Goal: Transaction & Acquisition: Purchase product/service

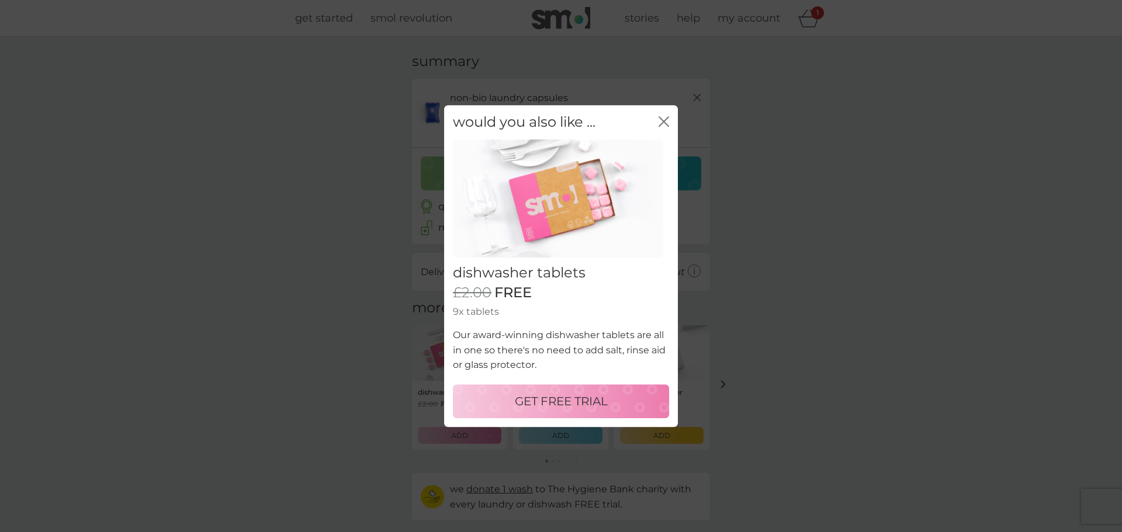
click at [569, 403] on p "GET FREE TRIAL" at bounding box center [561, 401] width 93 height 19
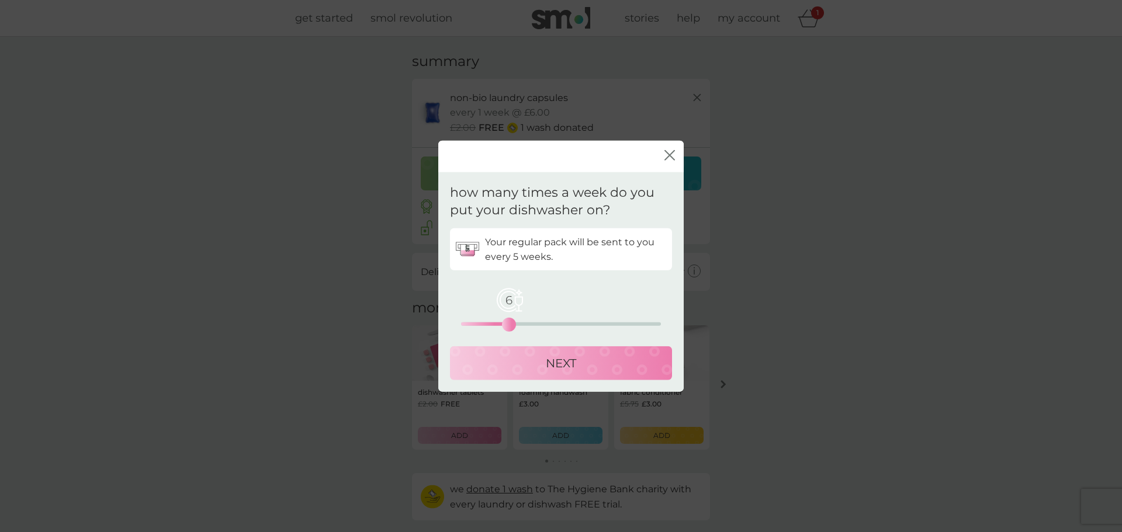
drag, startPoint x: 461, startPoint y: 324, endPoint x: 513, endPoint y: 328, distance: 51.6
click at [511, 327] on div "6" at bounding box center [509, 325] width 5 height 5
drag, startPoint x: 511, startPoint y: 323, endPoint x: 518, endPoint y: 323, distance: 7.0
click at [518, 323] on div "7" at bounding box center [517, 325] width 5 height 5
drag, startPoint x: 517, startPoint y: 328, endPoint x: 497, endPoint y: 328, distance: 19.3
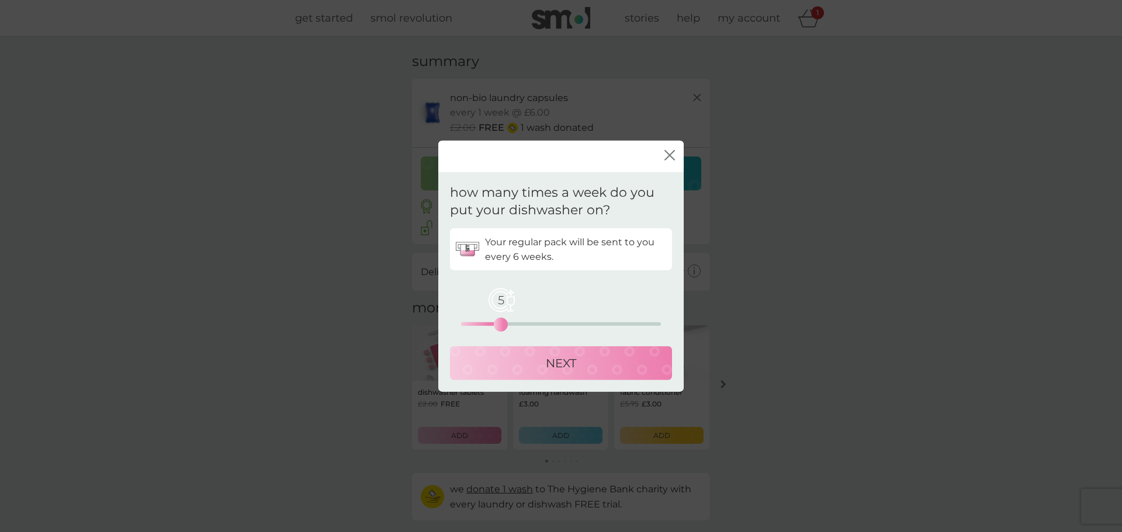
click at [499, 327] on div "5" at bounding box center [501, 325] width 5 height 5
click at [575, 365] on p "NEXT" at bounding box center [561, 363] width 30 height 19
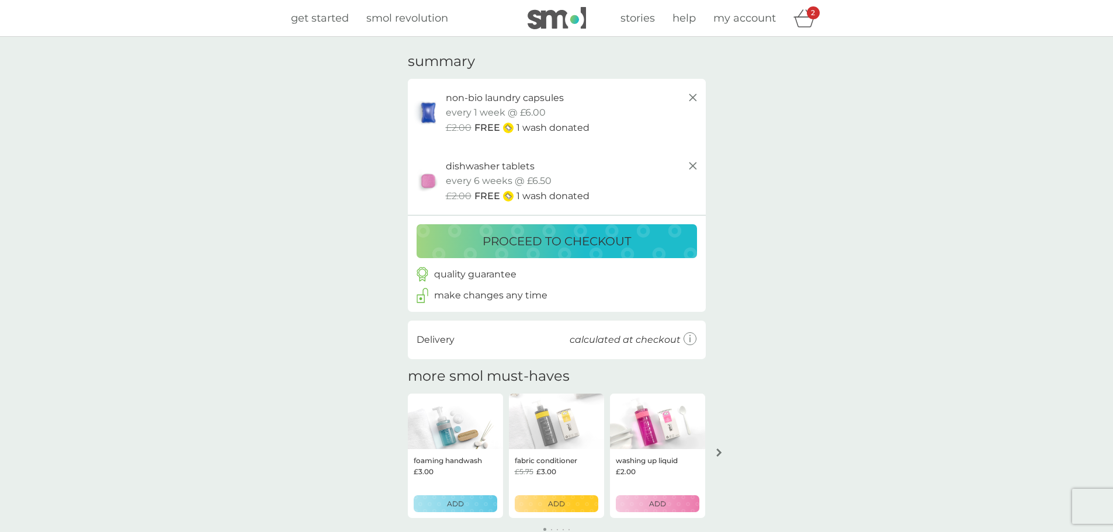
click at [562, 241] on p "proceed to checkout" at bounding box center [557, 241] width 148 height 19
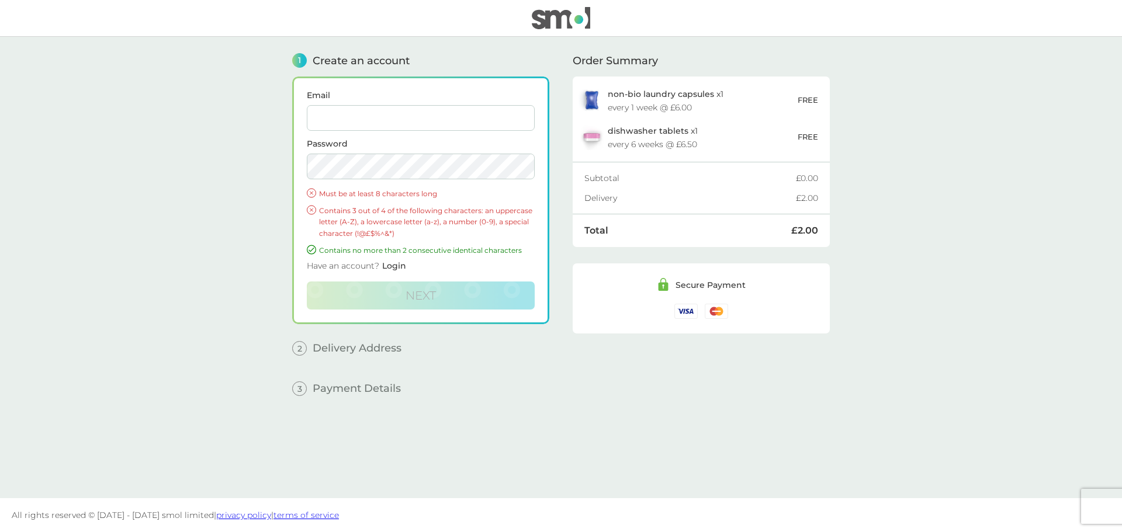
click at [435, 120] on input "Email" at bounding box center [421, 118] width 228 height 26
type input "[EMAIL_ADDRESS][DOMAIN_NAME]"
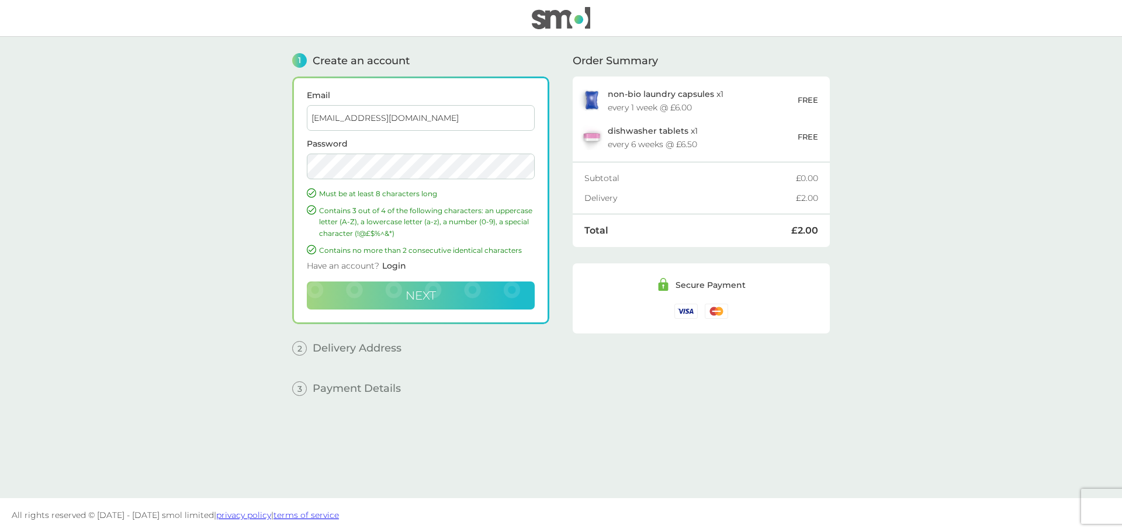
click at [462, 299] on button "Next" at bounding box center [421, 296] width 228 height 28
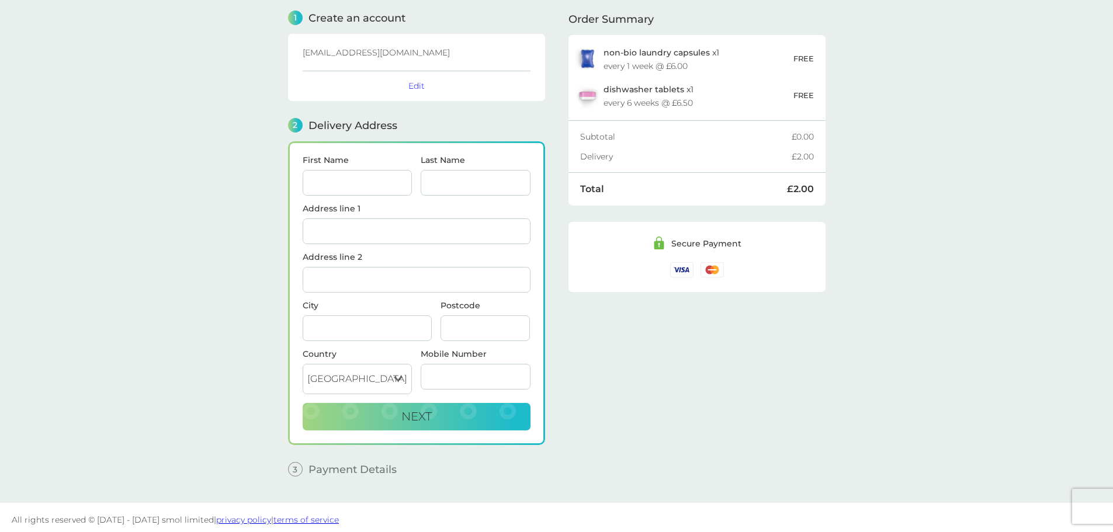
scroll to position [47, 0]
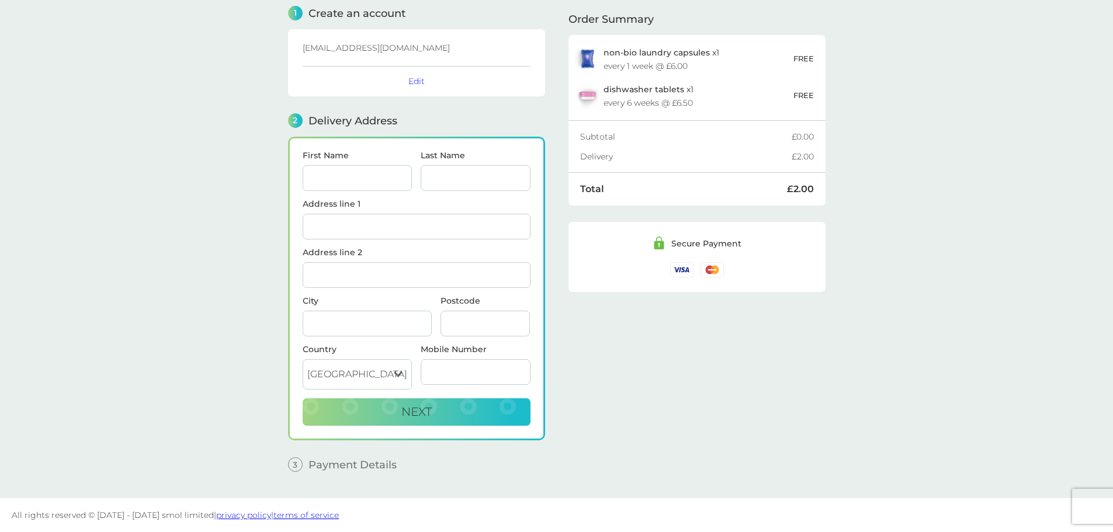
click at [358, 174] on input "First Name" at bounding box center [358, 178] width 110 height 26
type input "[PERSON_NAME]"
type input "King"
type input "Housing Action, Prosperity House"
type input "73 East Hill"
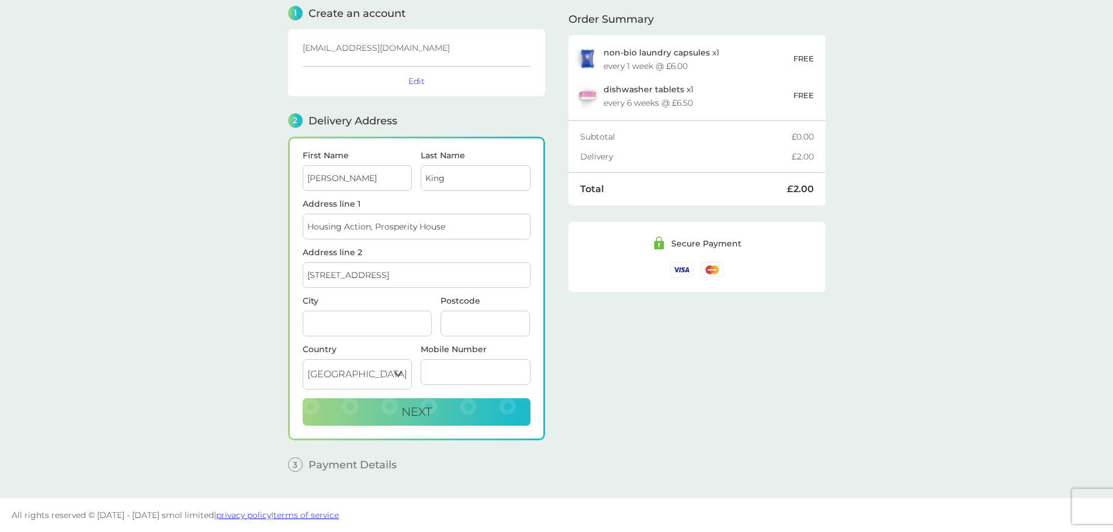
type input "Colchester Essex"
type input "CO1 2QW"
type input "07595330552"
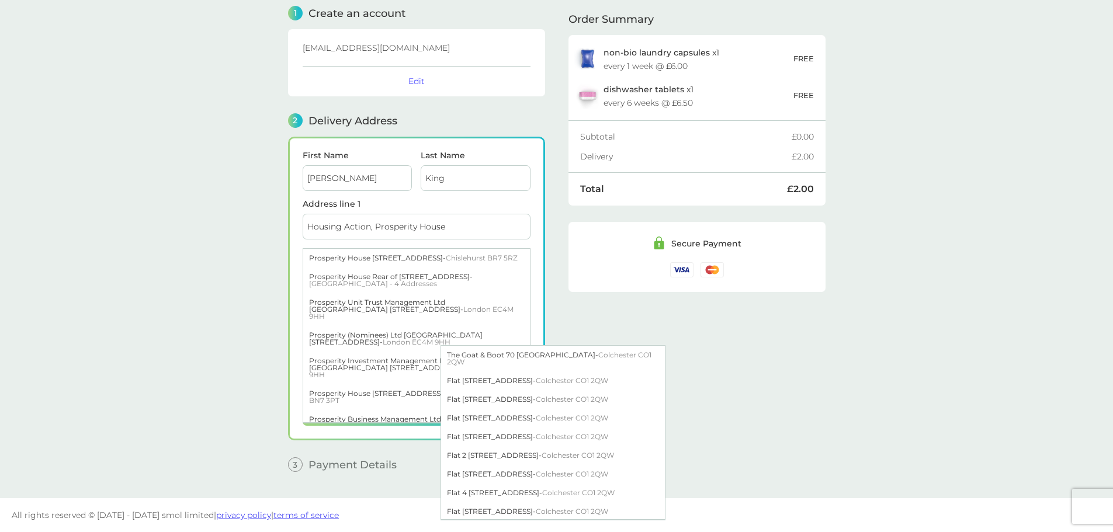
click at [423, 223] on input "Housing Action, Prosperity House" at bounding box center [417, 227] width 228 height 26
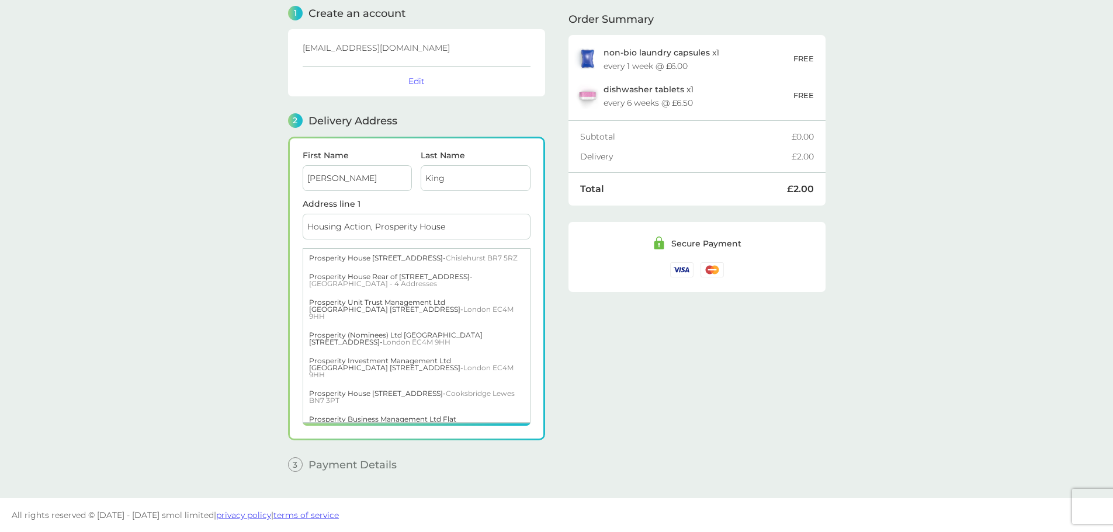
click at [463, 227] on input "Housing Action, Prosperity House" at bounding box center [417, 227] width 228 height 26
drag, startPoint x: 463, startPoint y: 227, endPoint x: 298, endPoint y: 227, distance: 164.8
click at [298, 227] on div "First Name Ellie Last Name King Address line 1 Housing Action, Prosperity House…" at bounding box center [416, 289] width 257 height 304
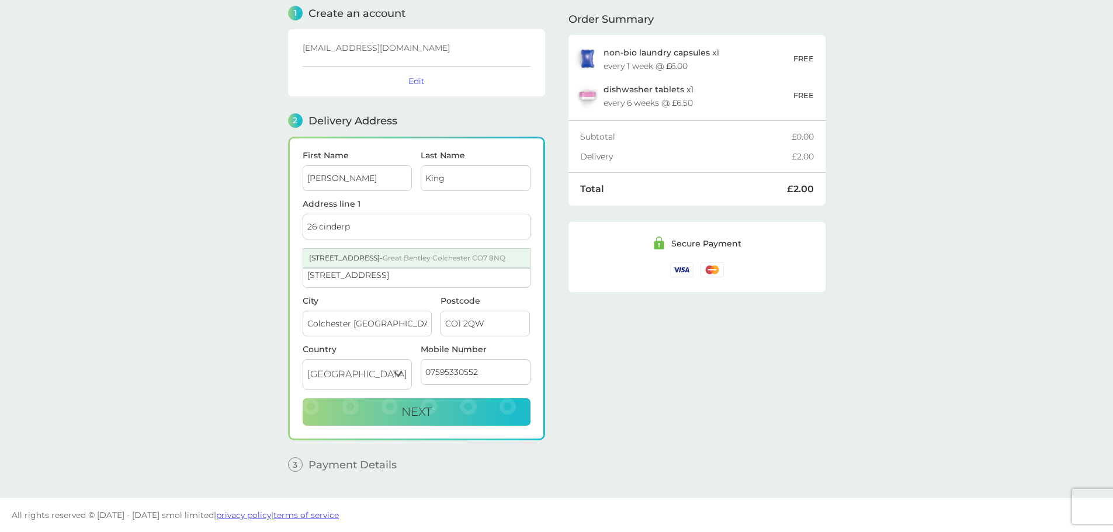
click at [396, 258] on span "Great Bentley Colchester CO7 8NQ" at bounding box center [444, 258] width 123 height 9
type input "[STREET_ADDRESS]"
type input "Colchester"
type input "CO7 8NQ"
click at [403, 271] on input "Address line 2" at bounding box center [417, 275] width 228 height 26
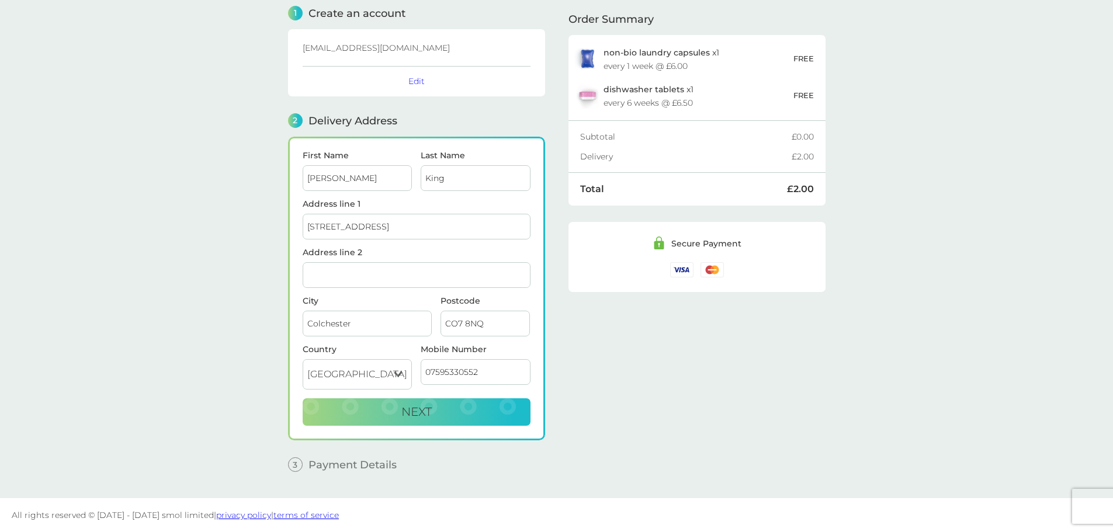
click at [710, 400] on div "Order Summary non-bio laundry capsules x 1 every 1 week @ £6.00 FREE dishwasher…" at bounding box center [697, 235] width 257 height 492
click at [453, 409] on button "Next" at bounding box center [417, 413] width 228 height 28
checkbox input "true"
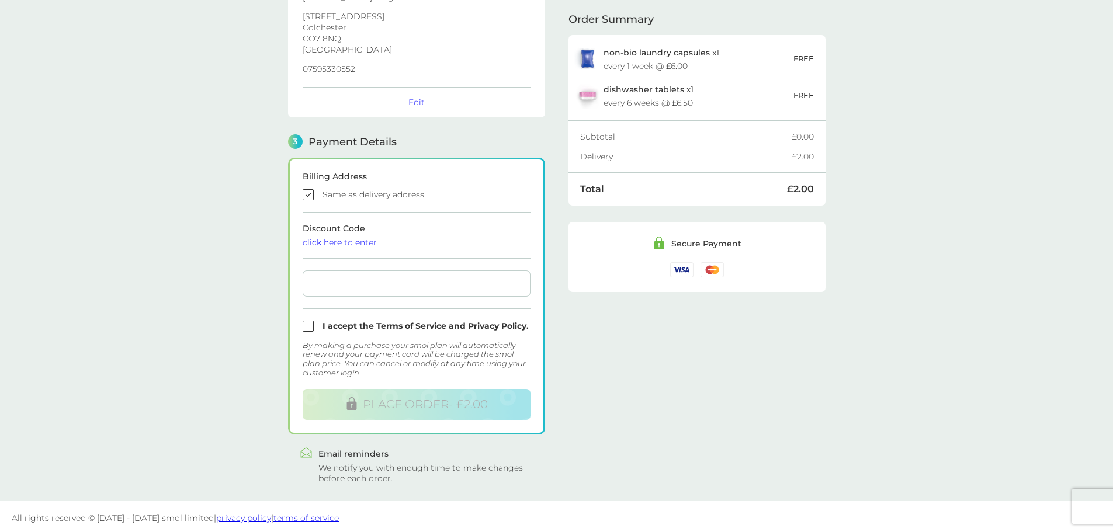
scroll to position [209, 0]
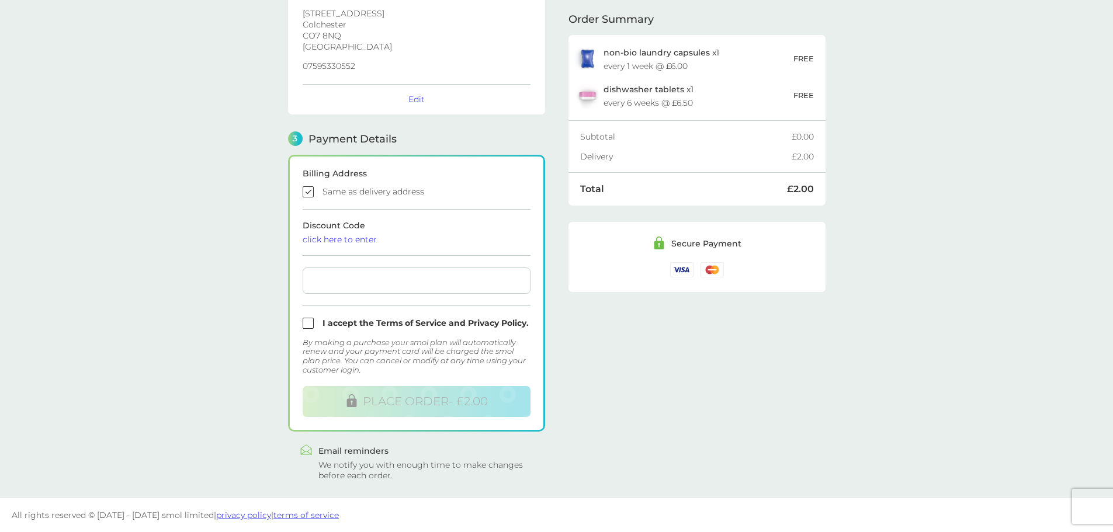
click at [308, 323] on input "checkbox" at bounding box center [417, 323] width 228 height 11
checkbox input "true"
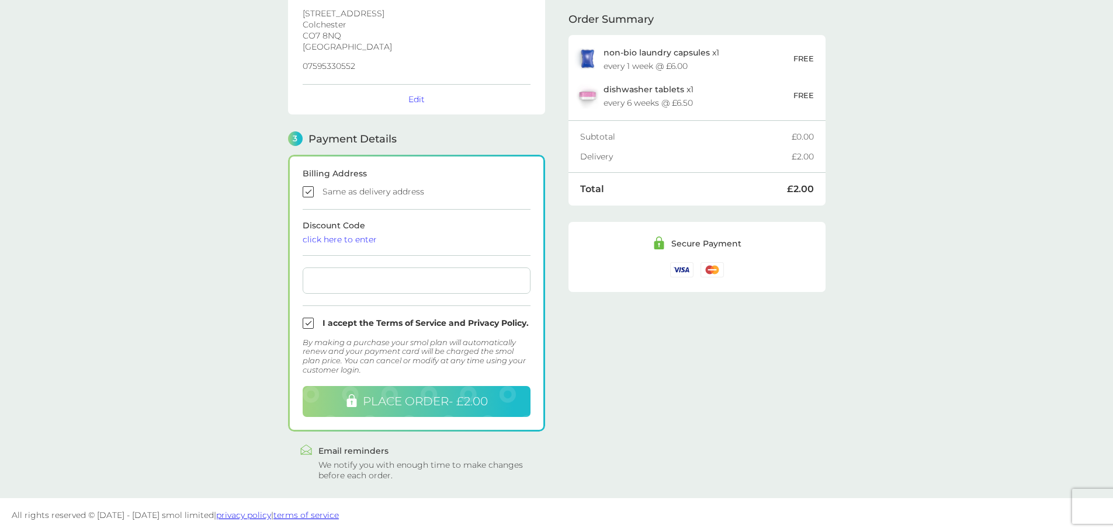
click at [402, 401] on span "PLACE ORDER - £2.00" at bounding box center [425, 402] width 125 height 14
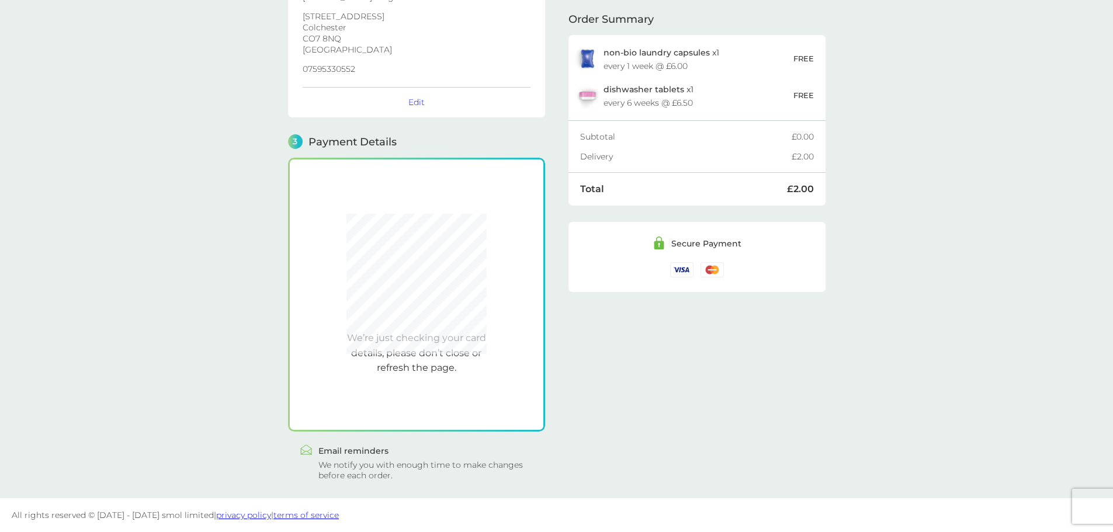
scroll to position [206, 0]
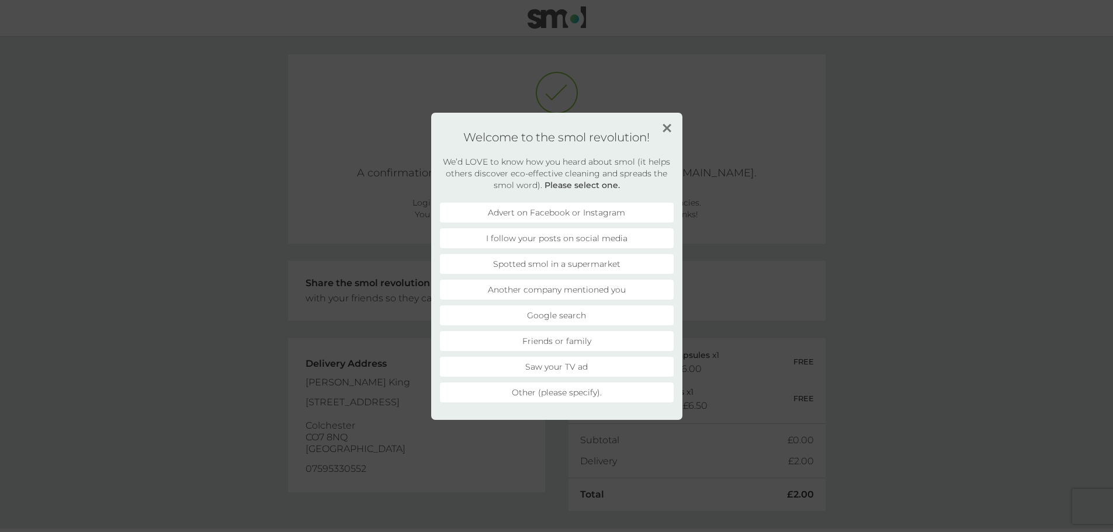
click at [665, 125] on img at bounding box center [667, 128] width 9 height 9
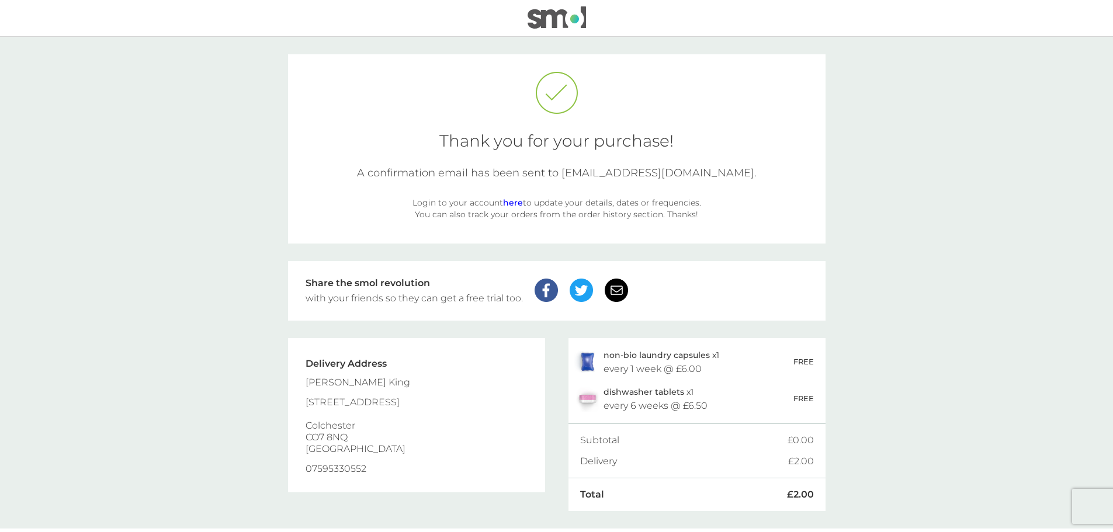
click at [518, 202] on link "here" at bounding box center [513, 203] width 20 height 11
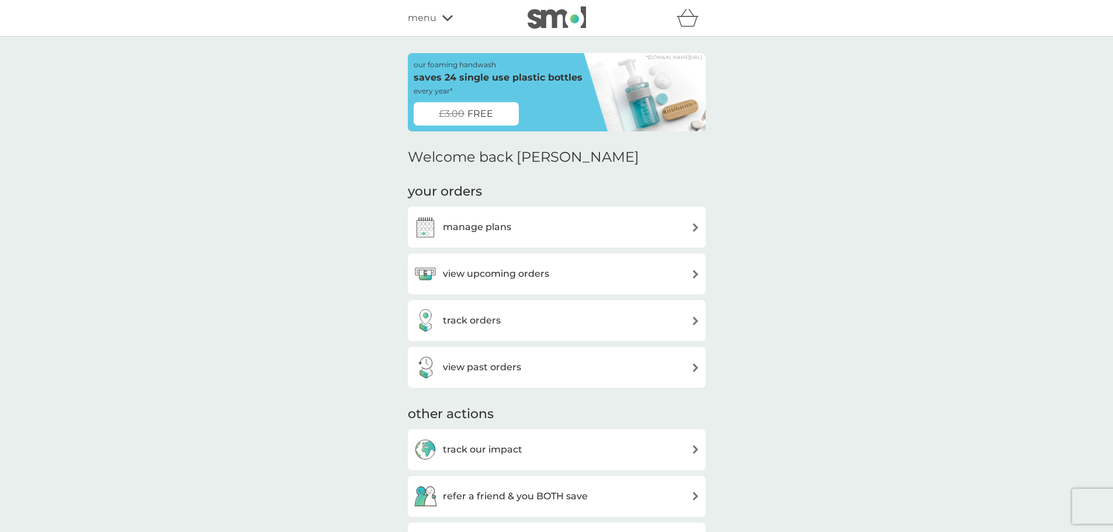
click at [543, 225] on div "manage plans" at bounding box center [557, 227] width 286 height 23
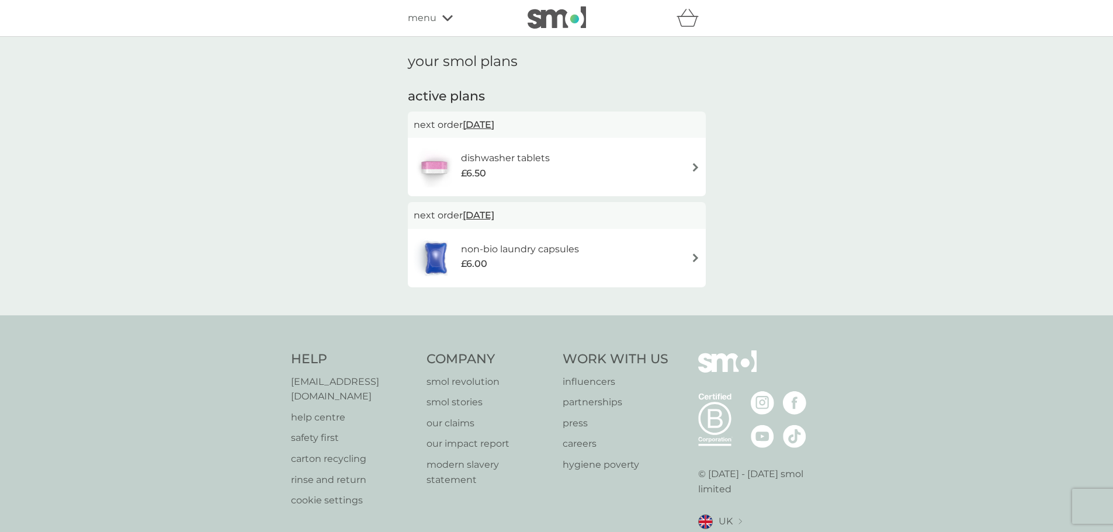
click at [611, 163] on div "dishwasher tablets £6.50" at bounding box center [557, 167] width 286 height 41
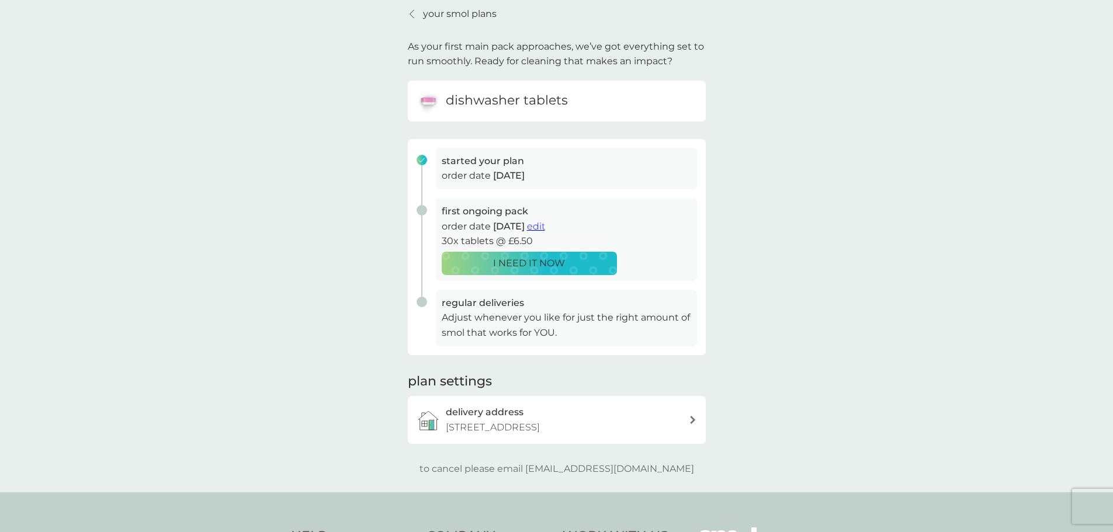
scroll to position [234, 0]
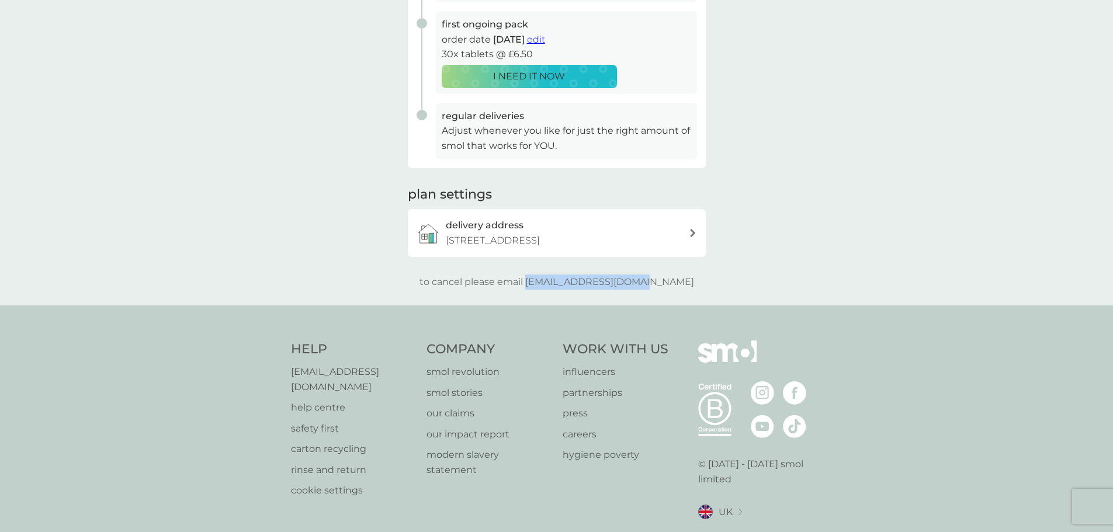
drag, startPoint x: 550, startPoint y: 297, endPoint x: 679, endPoint y: 297, distance: 129.2
click at [679, 290] on div "to cancel please email [EMAIL_ADDRESS][DOMAIN_NAME]" at bounding box center [557, 282] width 298 height 15
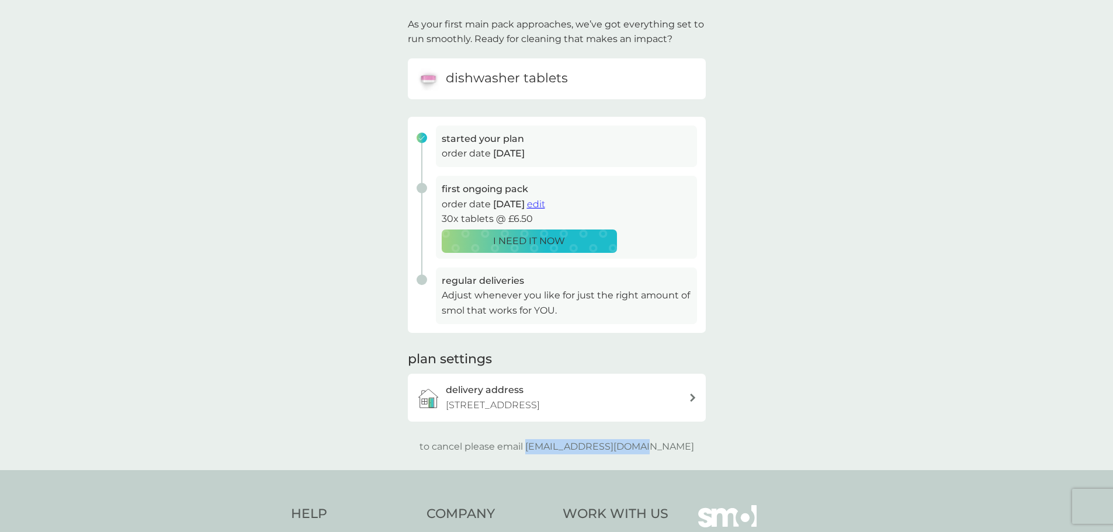
scroll to position [0, 0]
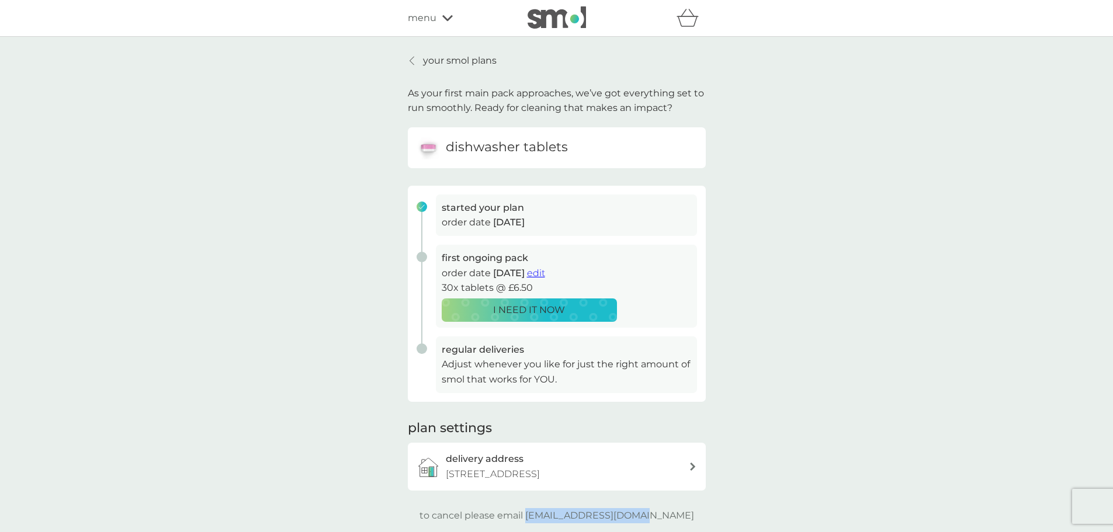
click at [419, 56] on link "your smol plans" at bounding box center [452, 60] width 89 height 15
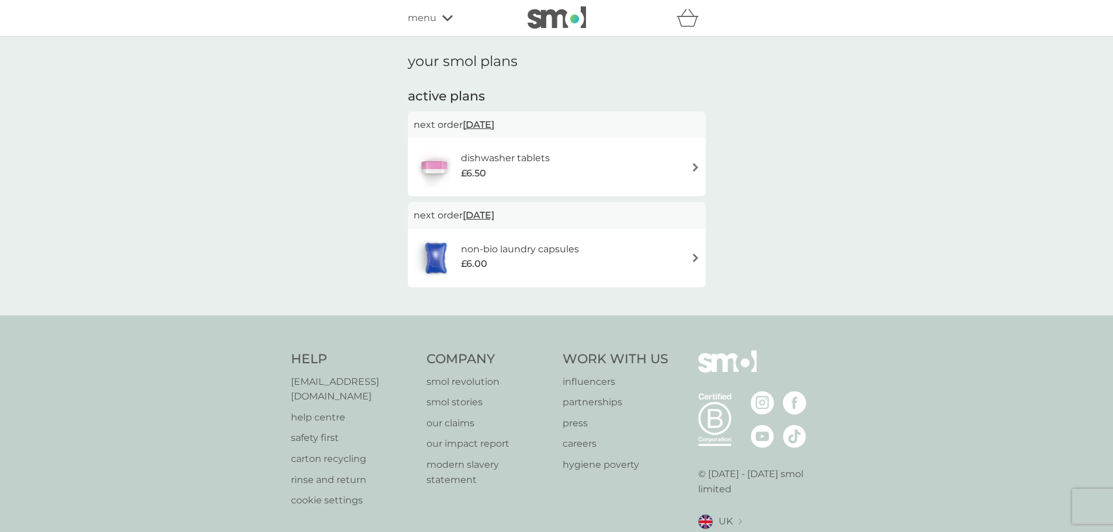
click at [512, 254] on h6 "non-bio laundry capsules" at bounding box center [520, 249] width 118 height 15
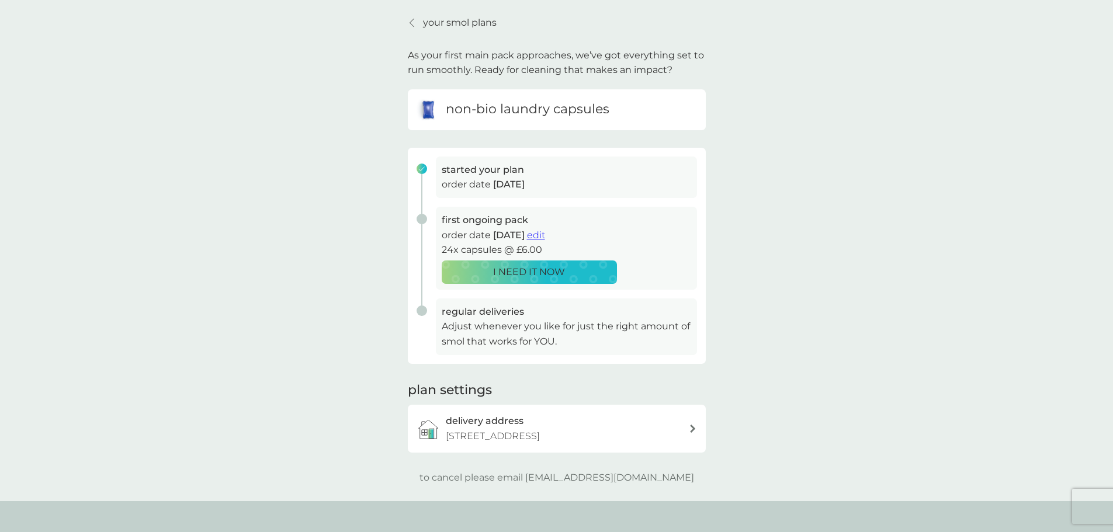
scroll to position [58, 0]
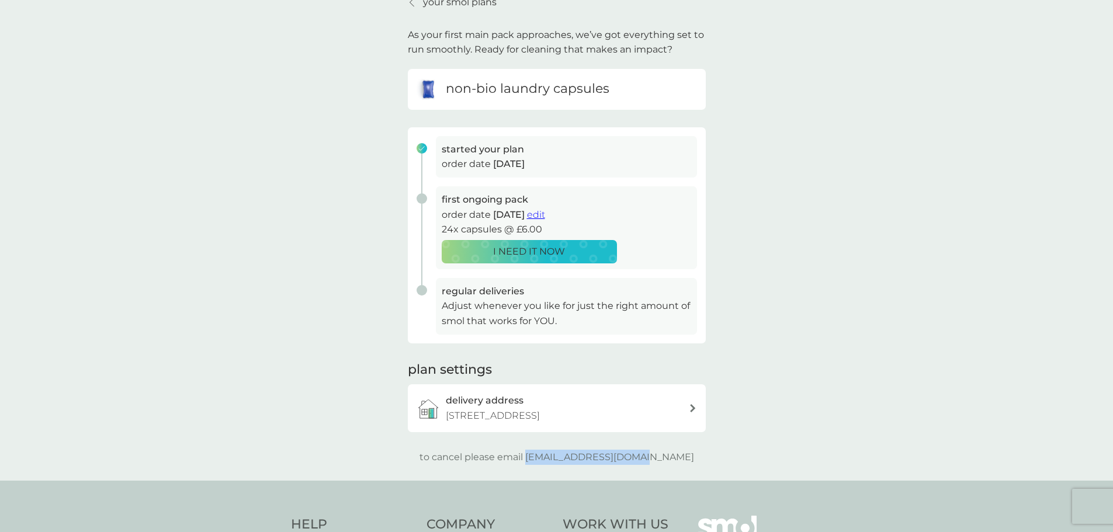
drag, startPoint x: 674, startPoint y: 465, endPoint x: 550, endPoint y: 468, distance: 123.9
click at [550, 465] on div "to cancel please email [EMAIL_ADDRESS][DOMAIN_NAME]" at bounding box center [557, 457] width 298 height 15
copy p "[EMAIL_ADDRESS][DOMAIN_NAME]"
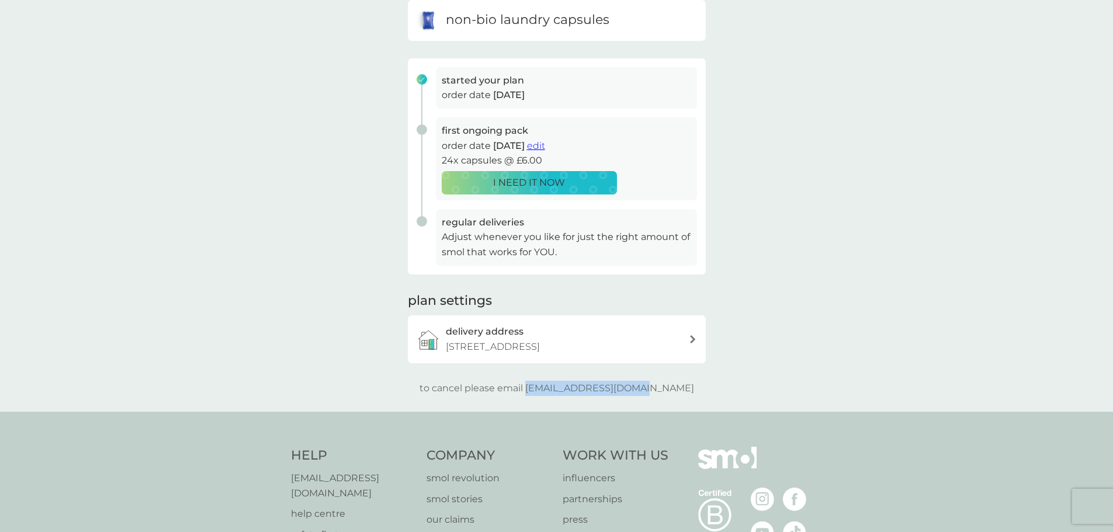
scroll to position [0, 0]
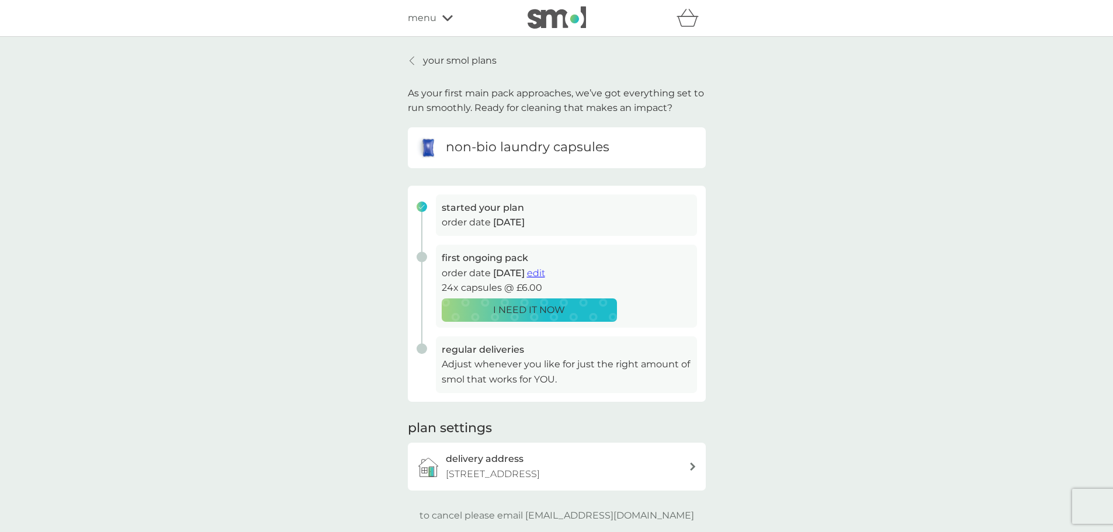
click at [442, 17] on icon at bounding box center [447, 18] width 11 height 7
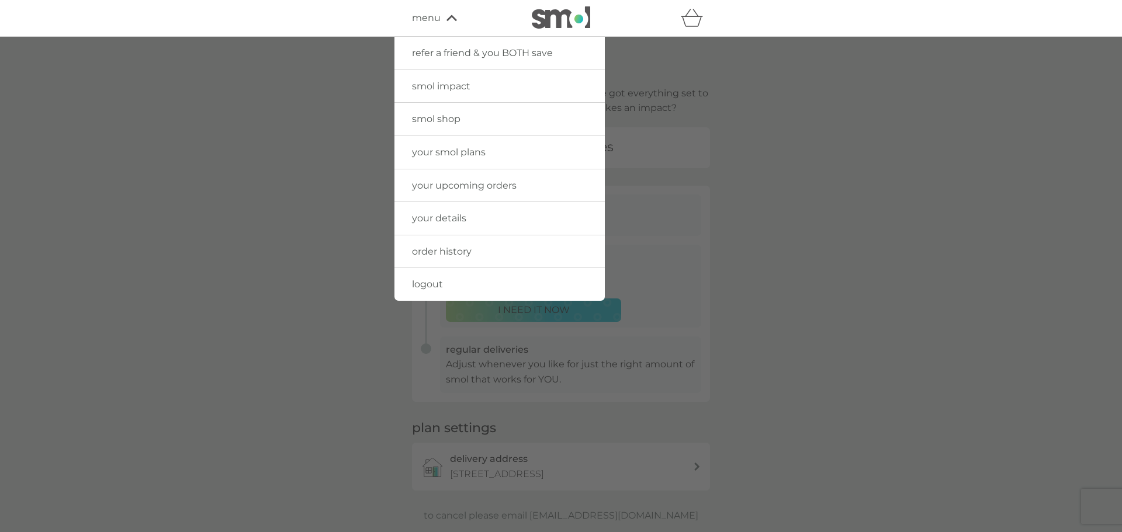
click at [980, 187] on div at bounding box center [561, 303] width 1122 height 532
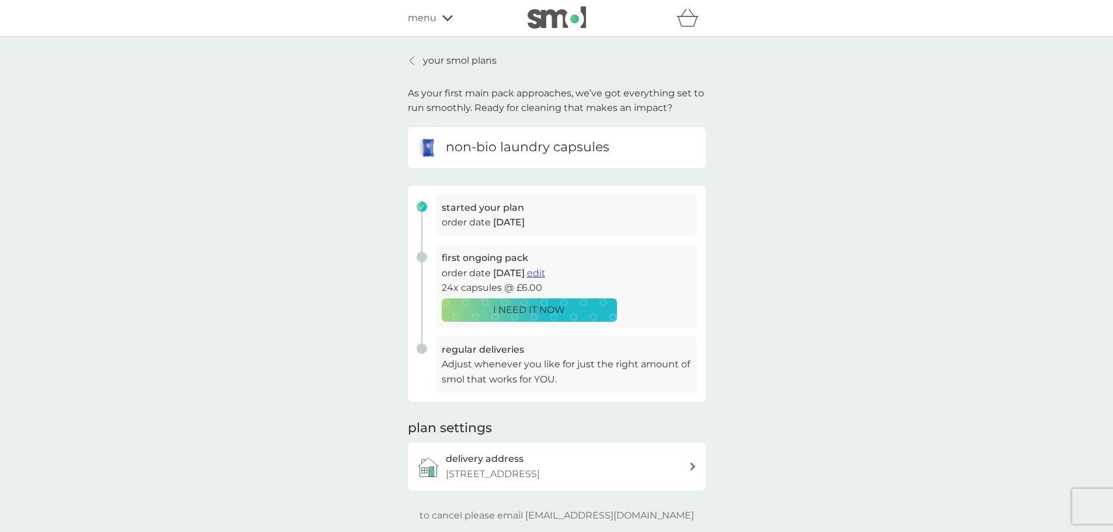
click at [430, 57] on p "your smol plans" at bounding box center [460, 60] width 74 height 15
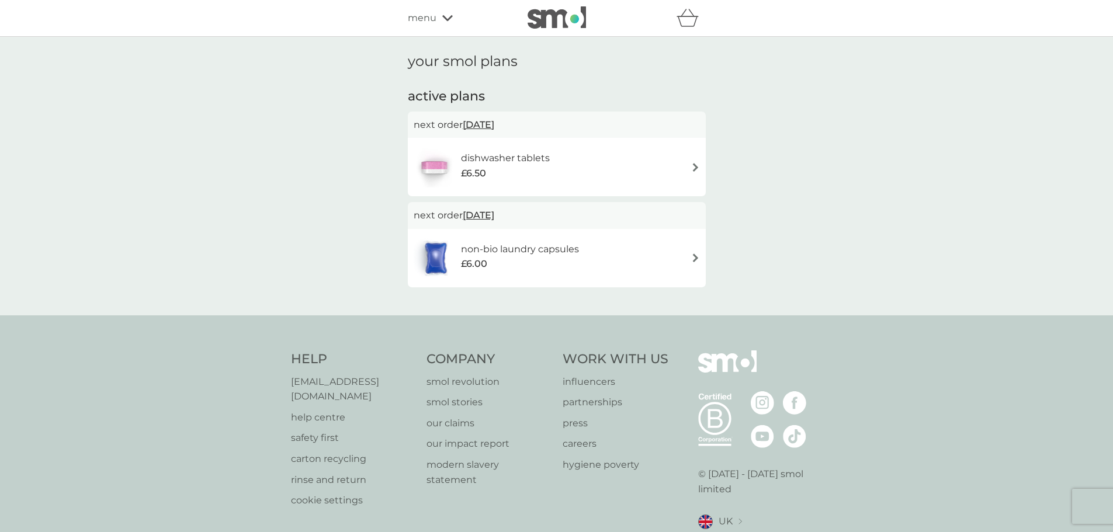
click at [421, 19] on span "menu" at bounding box center [422, 18] width 29 height 15
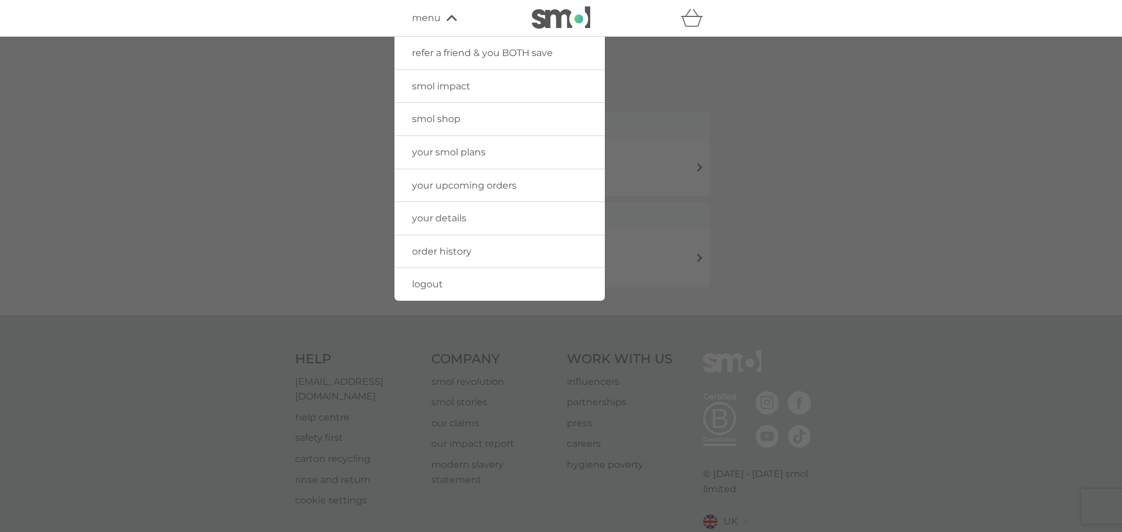
click at [458, 181] on span "your upcoming orders" at bounding box center [464, 185] width 105 height 11
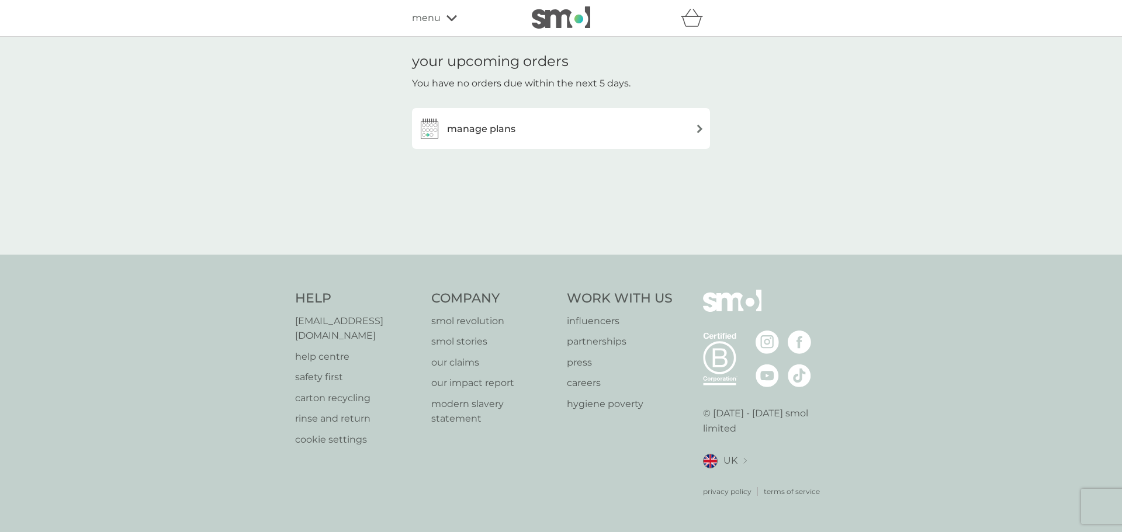
click at [559, 132] on div "manage plans" at bounding box center [561, 128] width 286 height 23
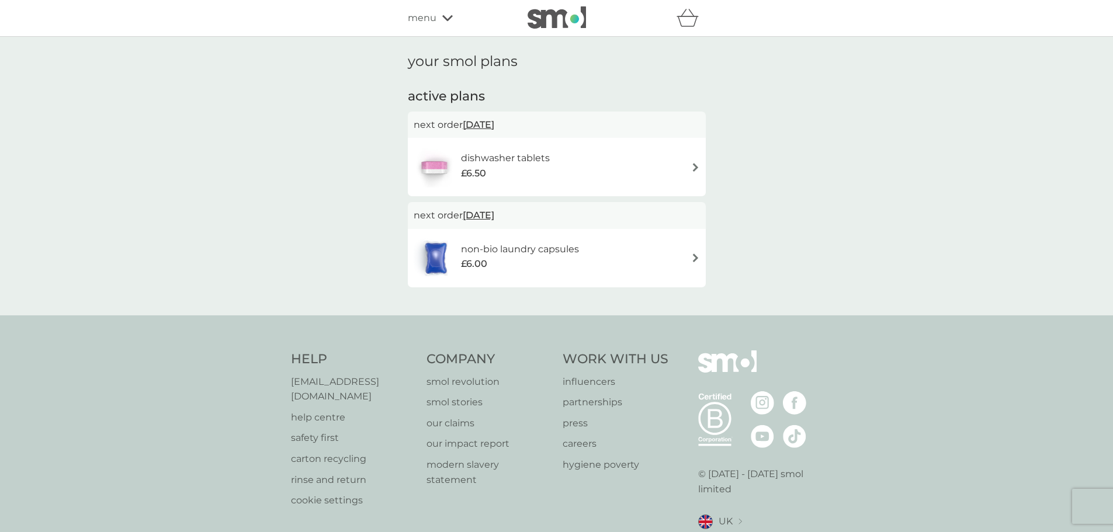
click at [596, 254] on div "non-bio laundry capsules £6.00" at bounding box center [557, 258] width 286 height 41
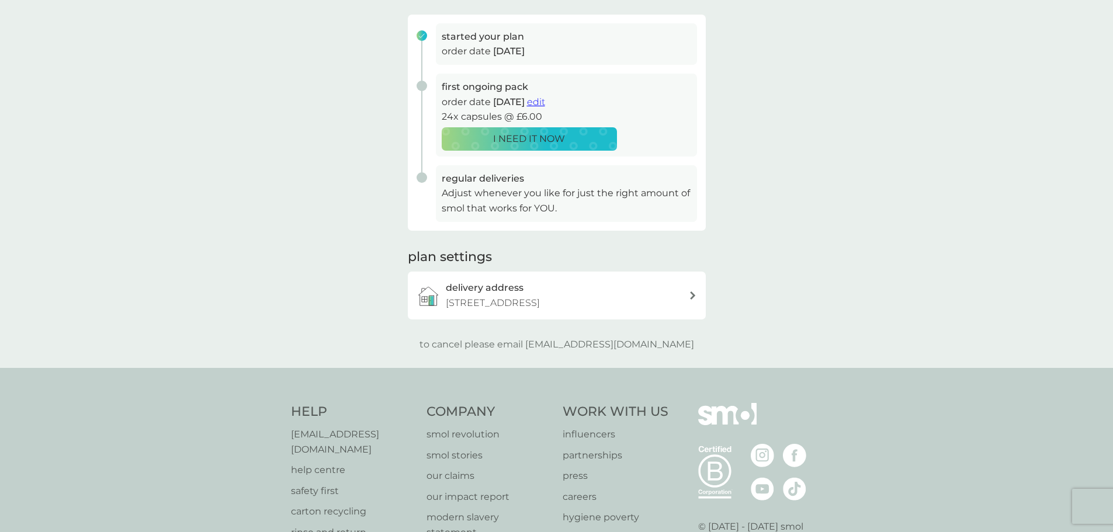
scroll to position [175, 0]
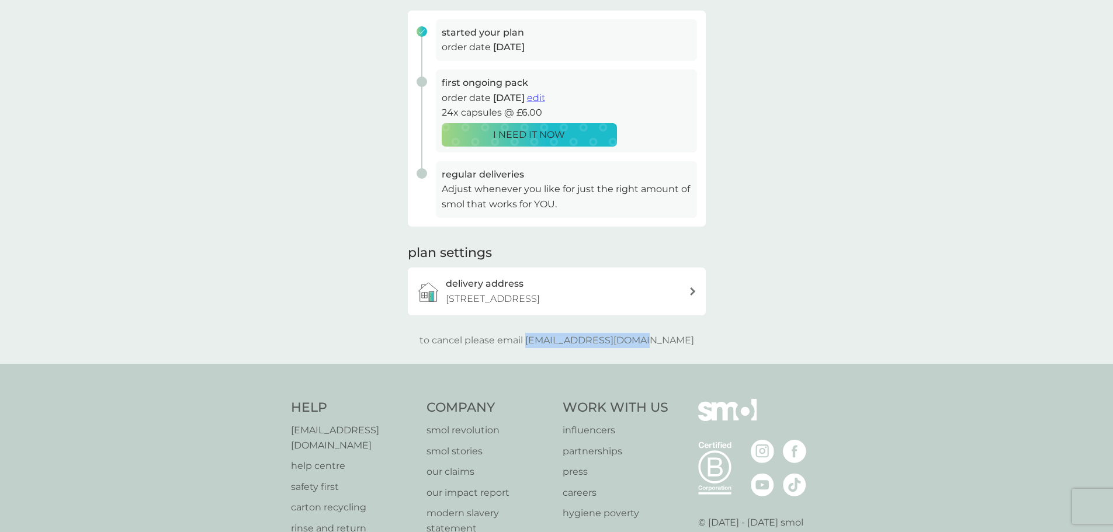
drag, startPoint x: 678, startPoint y: 355, endPoint x: 552, endPoint y: 354, distance: 125.7
click at [552, 348] on div "to cancel please email [EMAIL_ADDRESS][DOMAIN_NAME]" at bounding box center [557, 340] width 298 height 15
copy p "[EMAIL_ADDRESS][DOMAIN_NAME]"
click at [514, 288] on h3 "delivery address" at bounding box center [485, 283] width 78 height 15
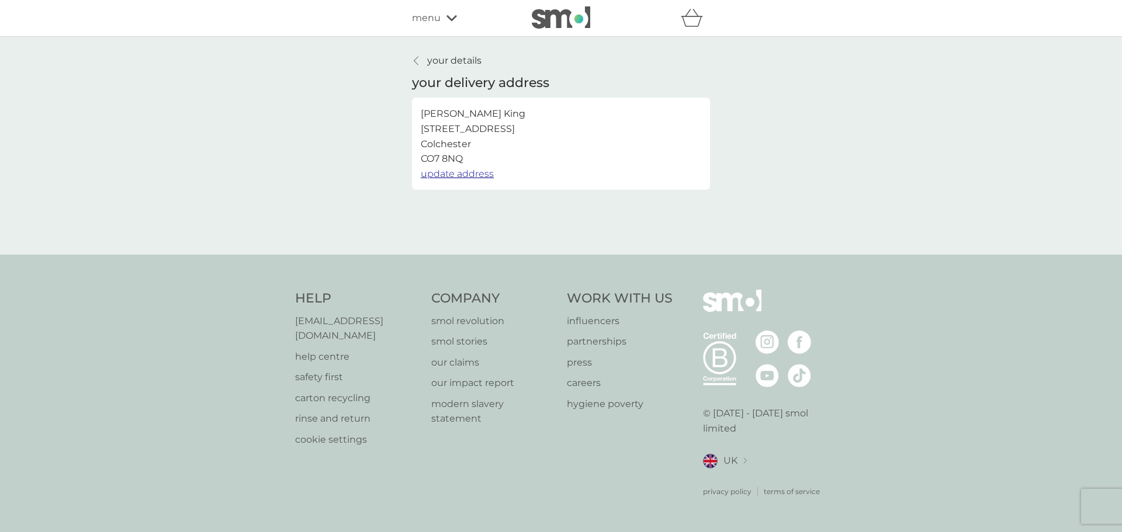
click at [434, 64] on p "your details" at bounding box center [454, 60] width 54 height 15
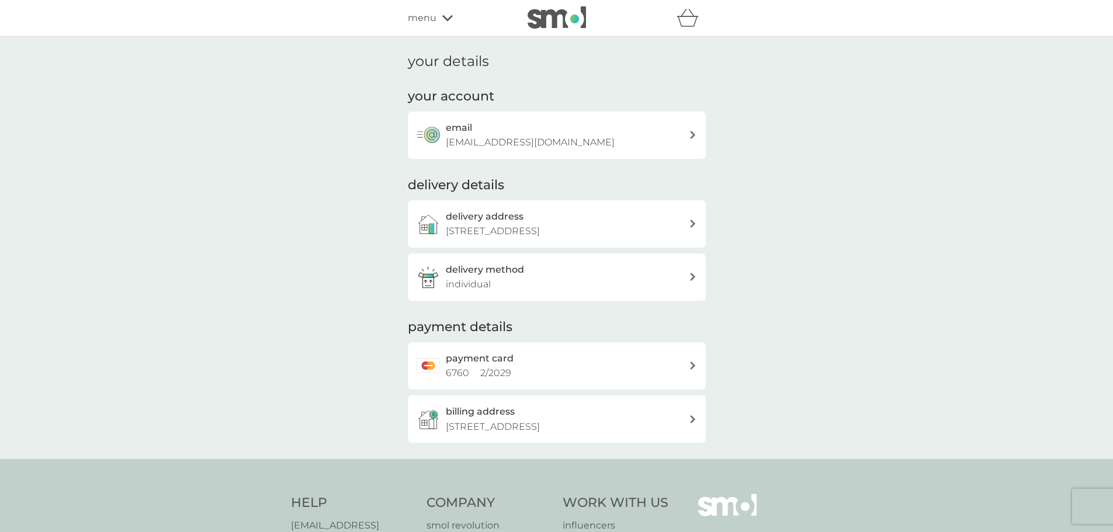
click at [436, 19] on div "menu" at bounding box center [457, 18] width 99 height 15
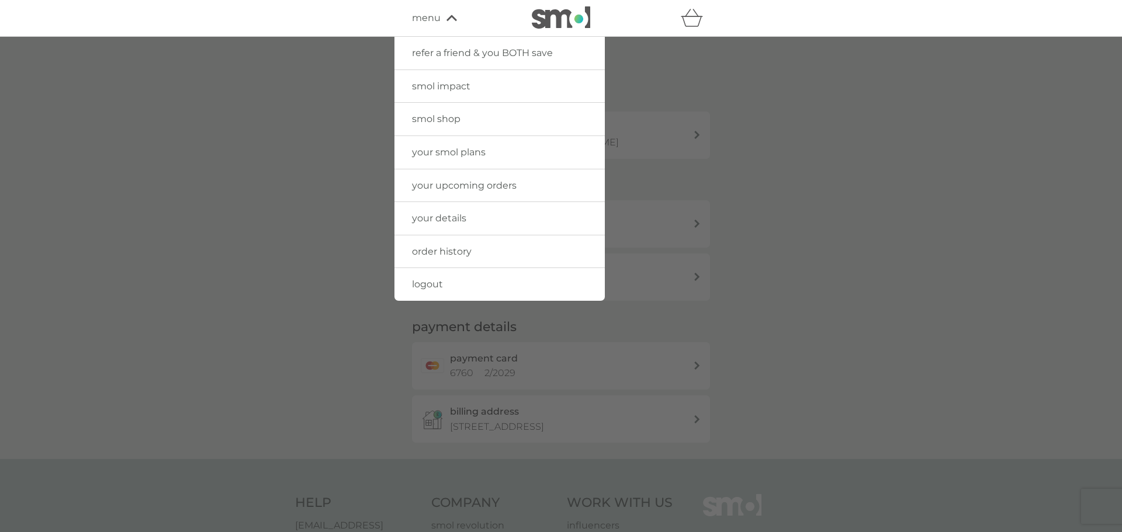
click at [452, 147] on span "your smol plans" at bounding box center [449, 152] width 74 height 11
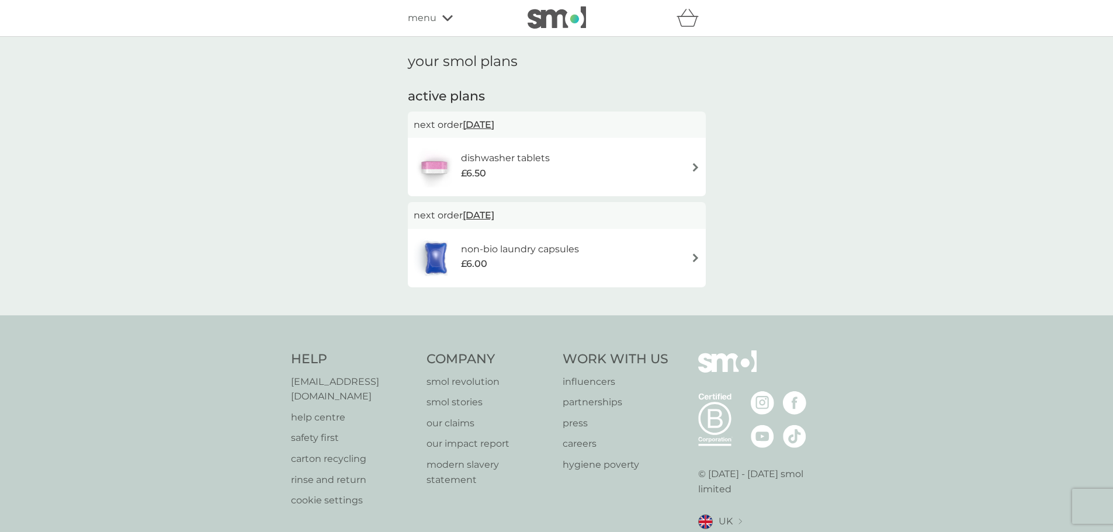
click at [528, 165] on h6 "dishwasher tablets" at bounding box center [505, 158] width 89 height 15
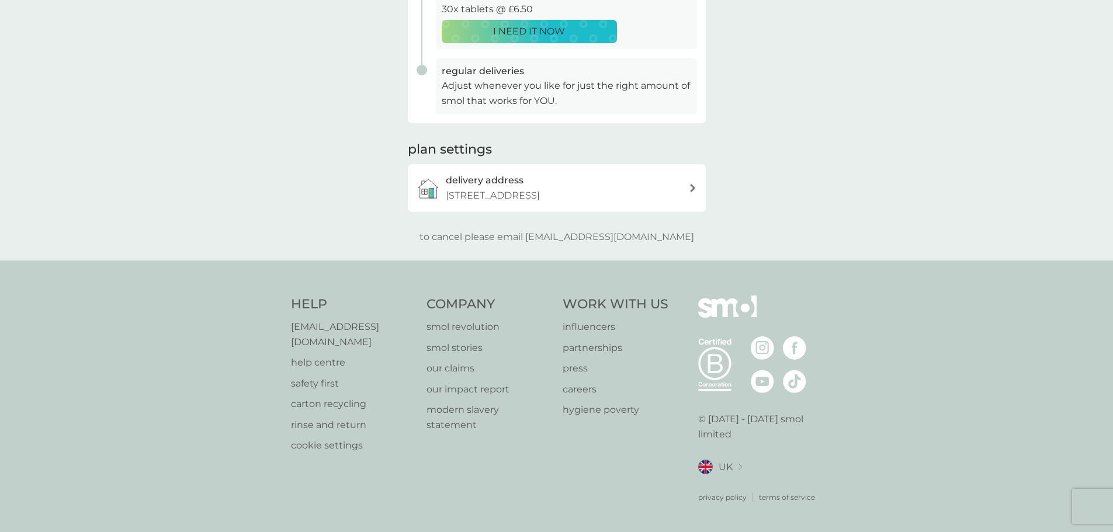
scroll to position [285, 0]
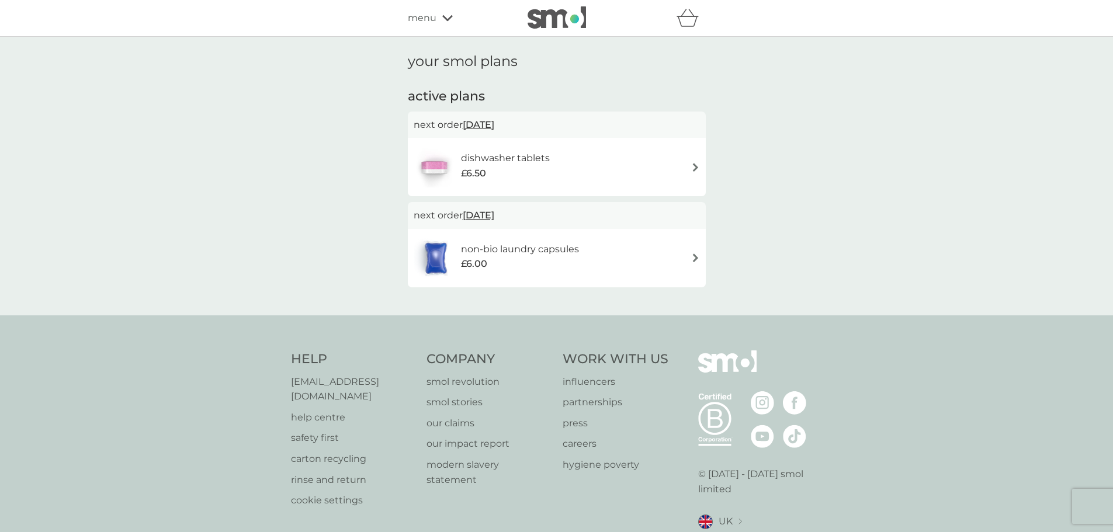
click at [580, 172] on div "dishwasher tablets £6.50" at bounding box center [557, 167] width 286 height 41
